Goal: Task Accomplishment & Management: Manage account settings

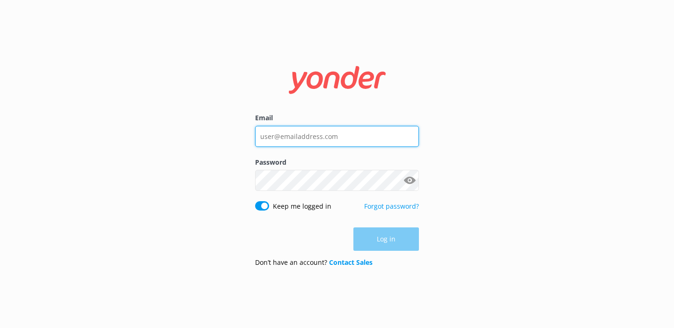
click at [293, 135] on input "Email" at bounding box center [337, 136] width 164 height 21
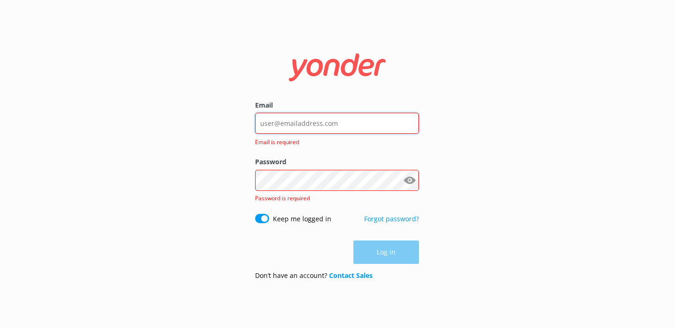
type input "[PERSON_NAME][EMAIL_ADDRESS][DOMAIN_NAME]"
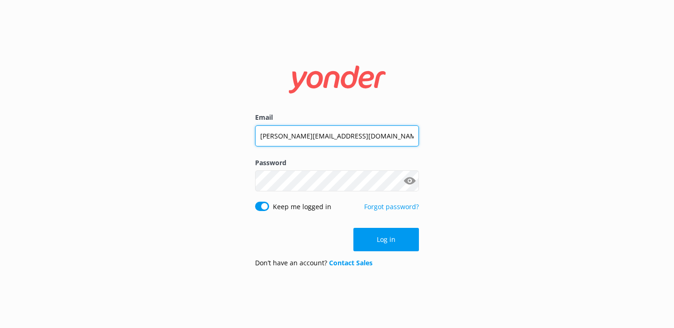
click button "Log in" at bounding box center [387, 239] width 66 height 23
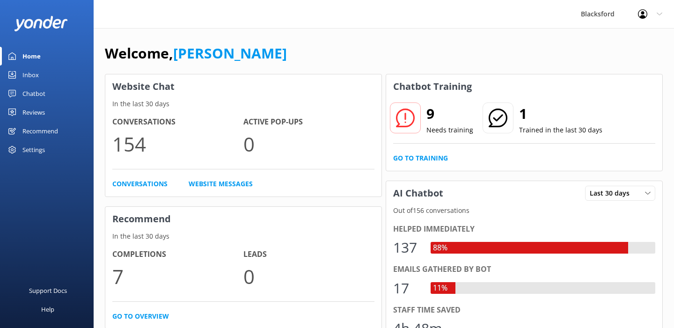
click at [60, 74] on link "Inbox" at bounding box center [47, 75] width 94 height 19
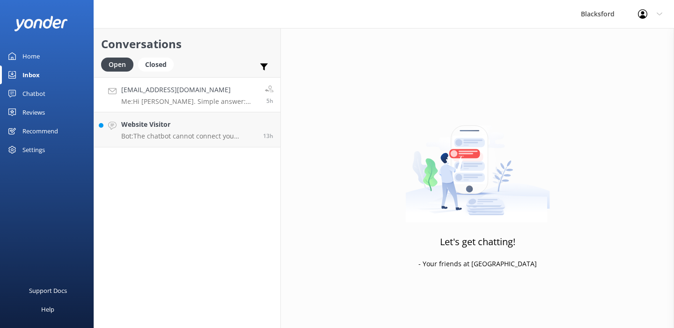
click at [207, 86] on h4 "[EMAIL_ADDRESS][DOMAIN_NAME]" at bounding box center [189, 90] width 137 height 10
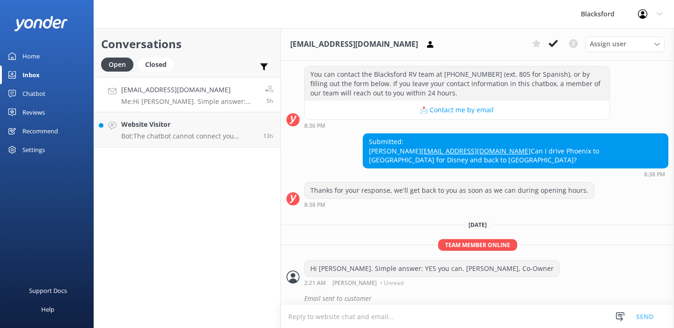
scroll to position [499, 0]
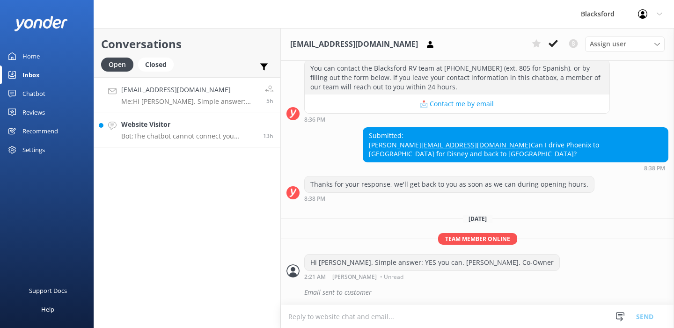
click at [196, 130] on div "Website Visitor Bot: The chatbot cannot connect you directly to a live chat wit…" at bounding box center [188, 129] width 135 height 21
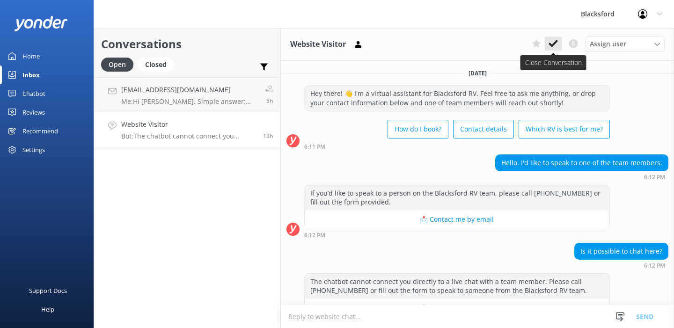
click at [557, 42] on icon at bounding box center [553, 43] width 9 height 9
